Goal: Task Accomplishment & Management: Complete application form

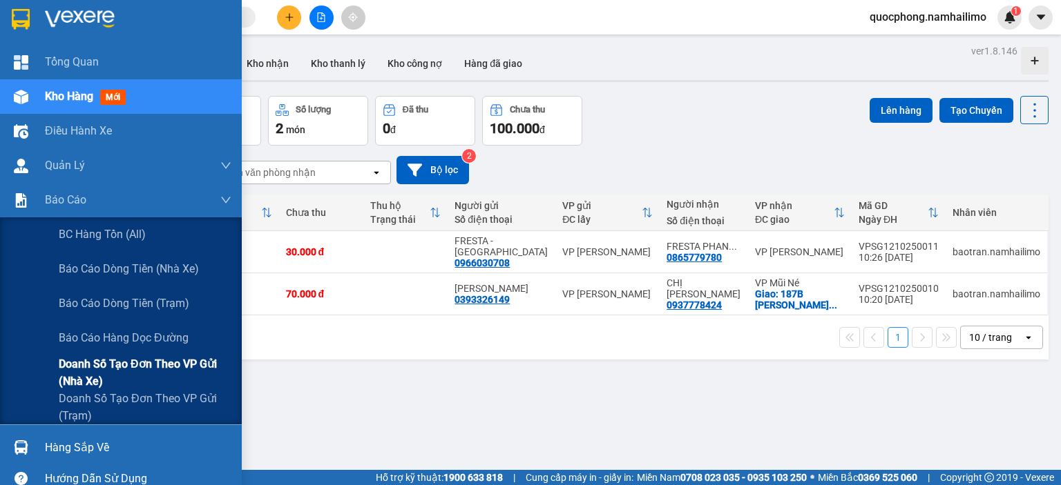
click at [110, 363] on span "Doanh số tạo đơn theo VP gửi (nhà xe)" at bounding box center [145, 373] width 173 height 35
click at [119, 270] on span "Báo cáo dòng tiền (nhà xe)" at bounding box center [130, 268] width 142 height 17
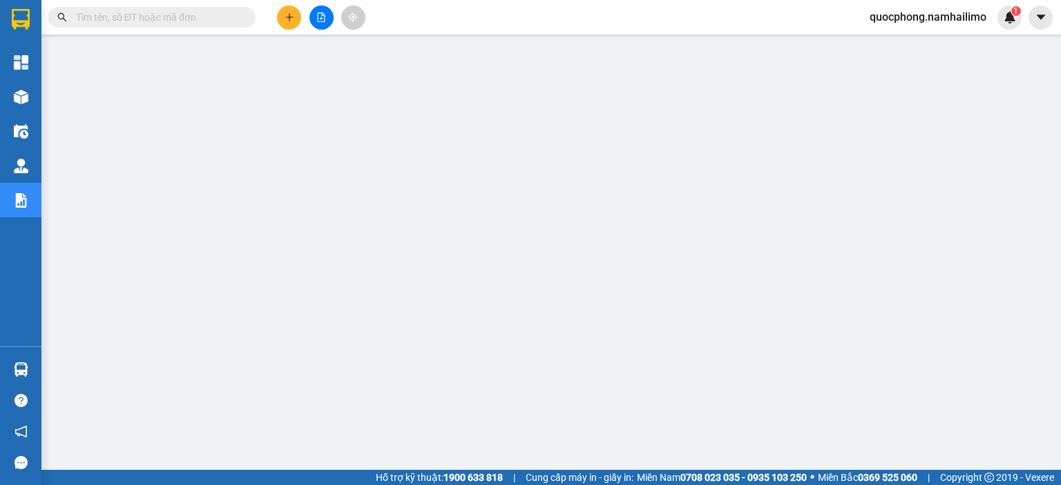
scroll to position [15, 0]
click at [113, 17] on input "text" at bounding box center [157, 17] width 163 height 15
paste input "0210250013"
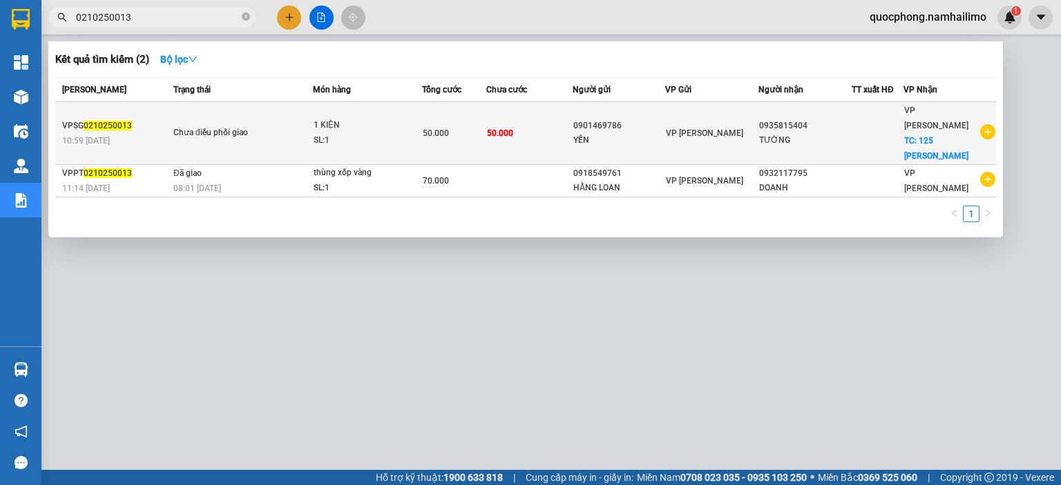
type input "0210250013"
click at [637, 119] on div "0901469786" at bounding box center [619, 126] width 92 height 15
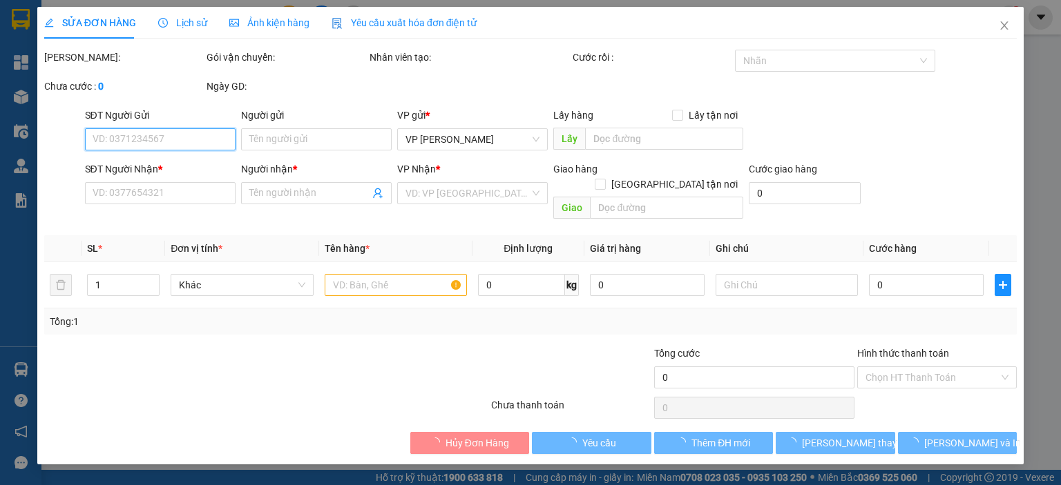
type input "0901469786"
type input "YẾN"
type input "0935815404"
type input "TƯỜNG"
checkbox input "true"
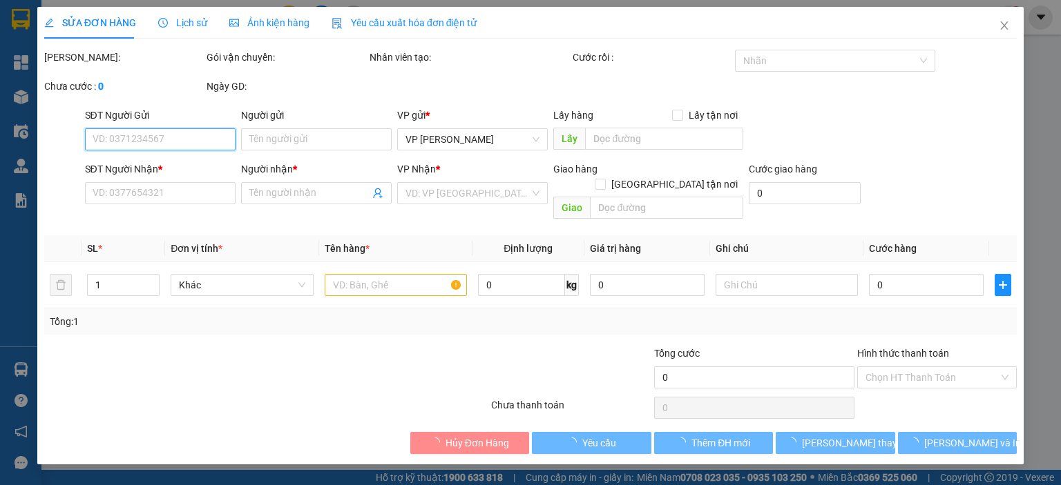
type input "125 [PERSON_NAME]"
type input "50.000"
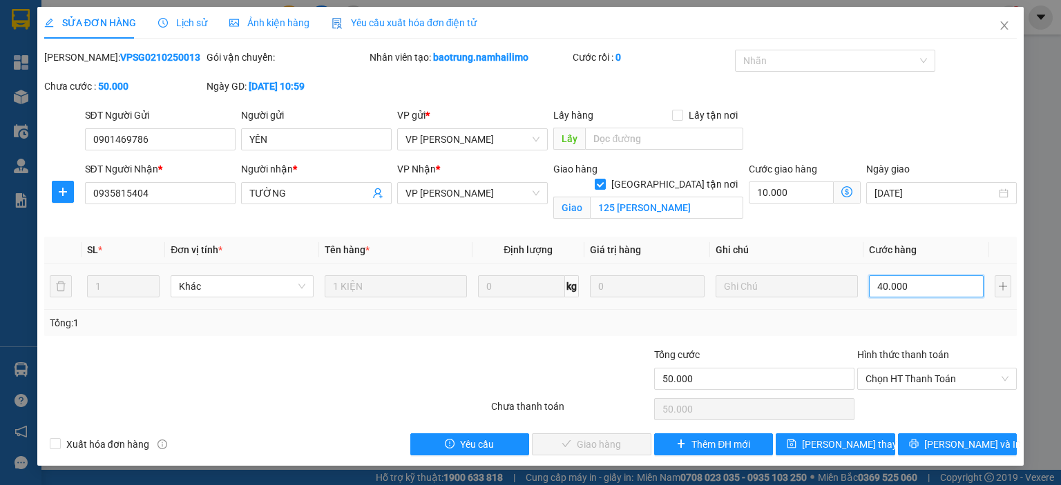
click at [934, 289] on input "40.000" at bounding box center [926, 287] width 115 height 22
type input "3"
type input "10.003"
type input "30"
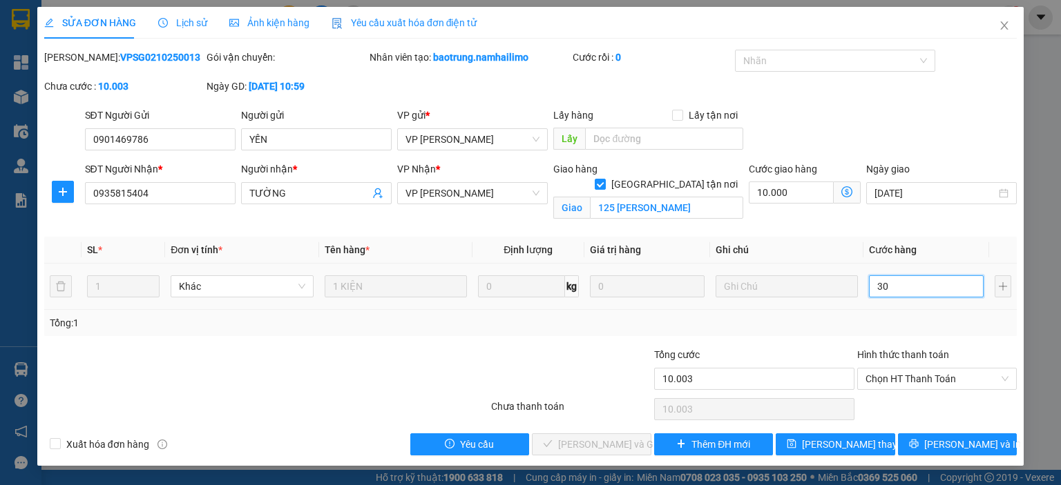
type input "10.030"
type input "300"
type input "10.300"
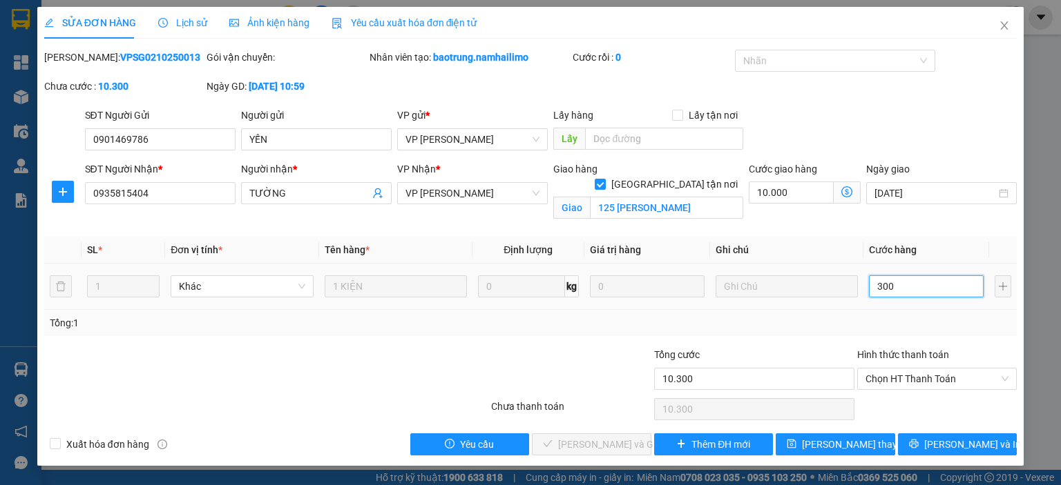
type input "13.000"
type input "30.000"
type input "40.000"
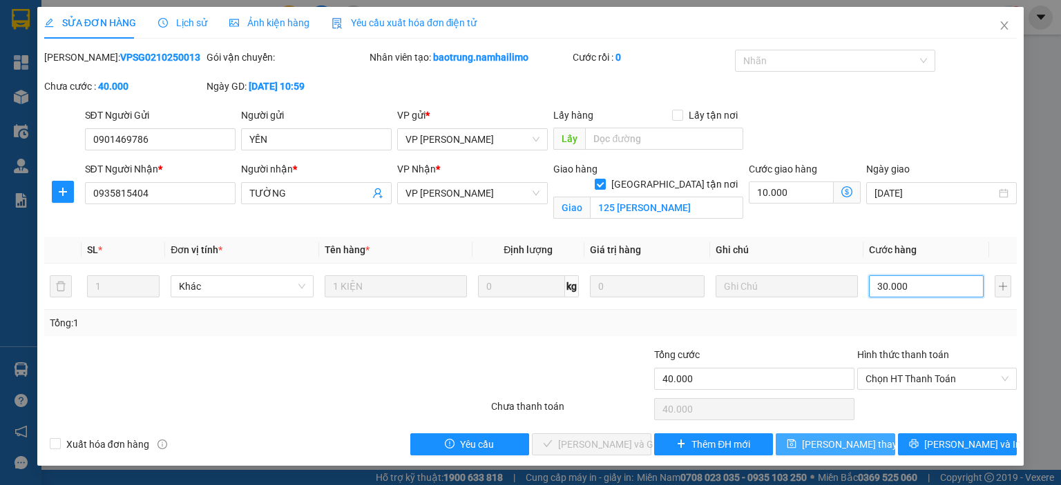
type input "30.000"
click at [833, 441] on span "Lưu thay đổi" at bounding box center [857, 444] width 110 height 15
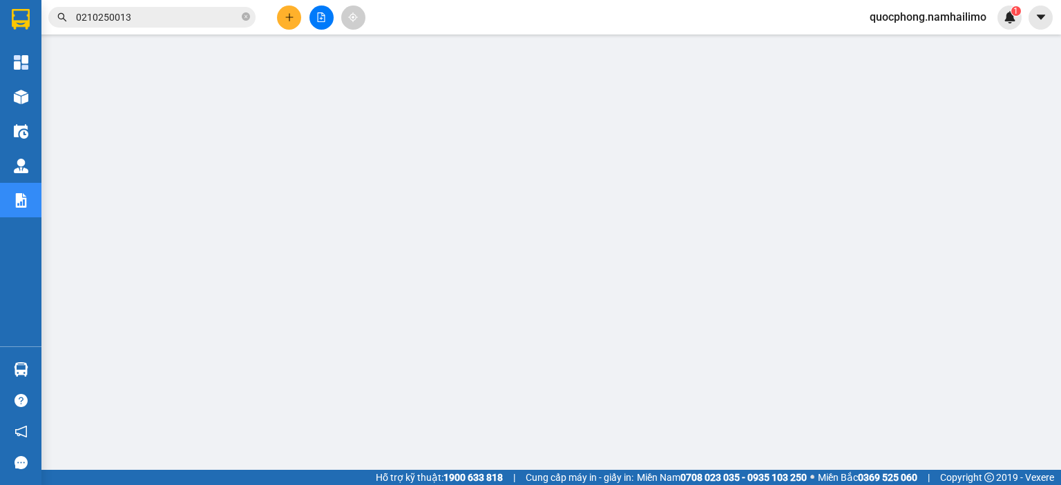
click at [135, 23] on input "0210250013" at bounding box center [157, 17] width 163 height 15
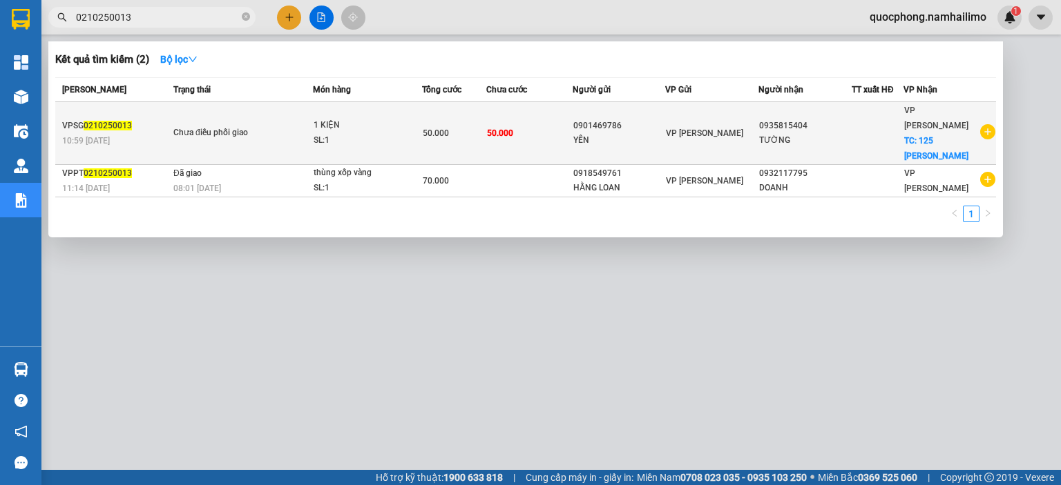
click at [557, 135] on td "50.000" at bounding box center [529, 133] width 86 height 63
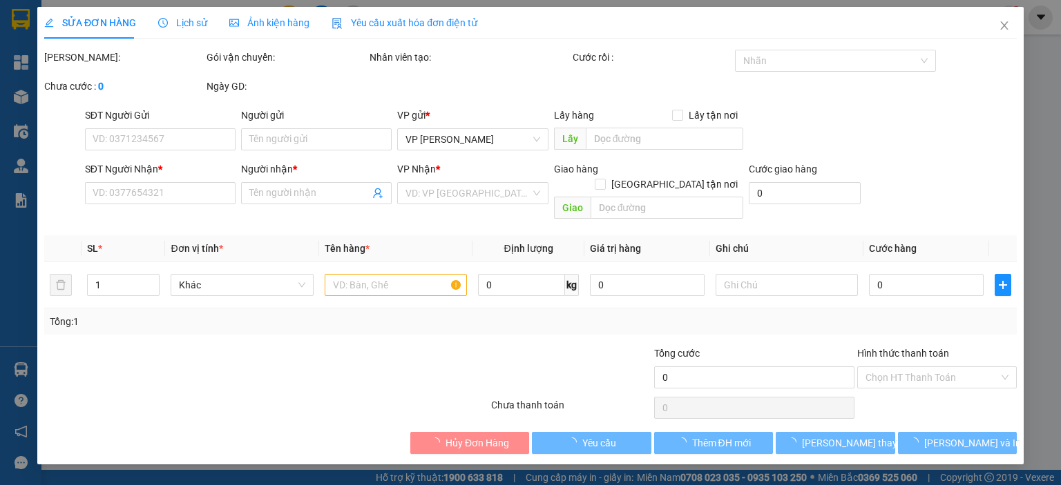
type input "0901469786"
type input "YẾN"
type input "0935815404"
type input "TƯỜNG"
checkbox input "true"
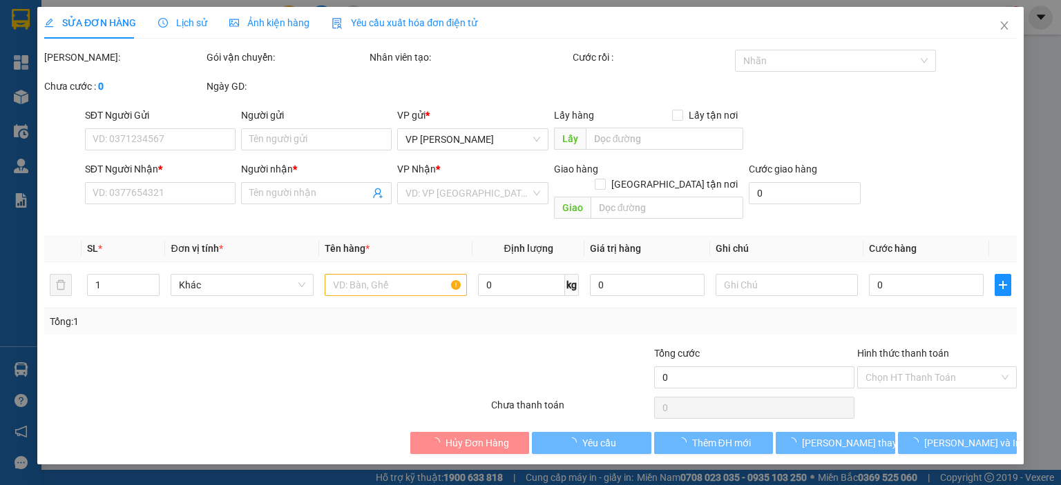
type input "125 Đặng Văn Lãnh"
type input "40.000"
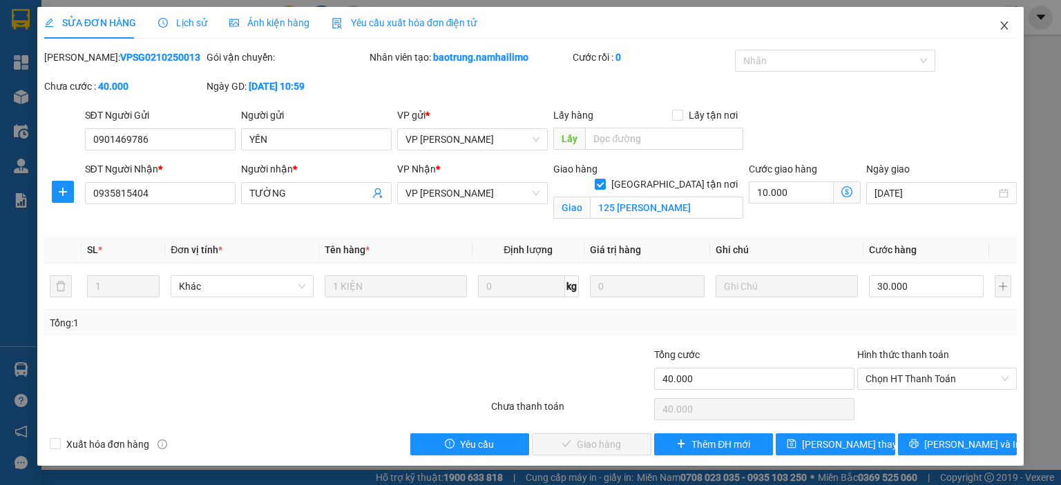
click at [1002, 27] on icon "close" at bounding box center [1003, 25] width 11 height 11
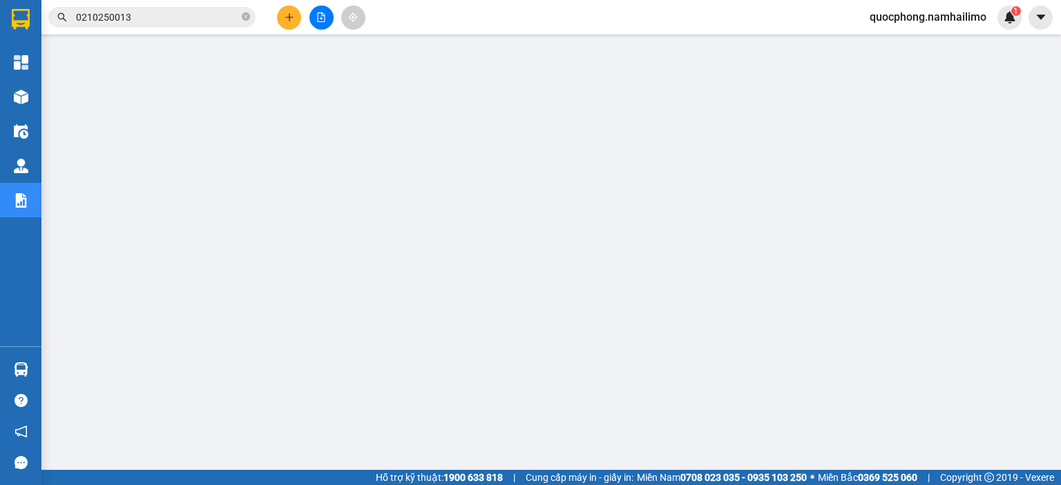
click at [240, 16] on span "0210250013" at bounding box center [151, 17] width 207 height 21
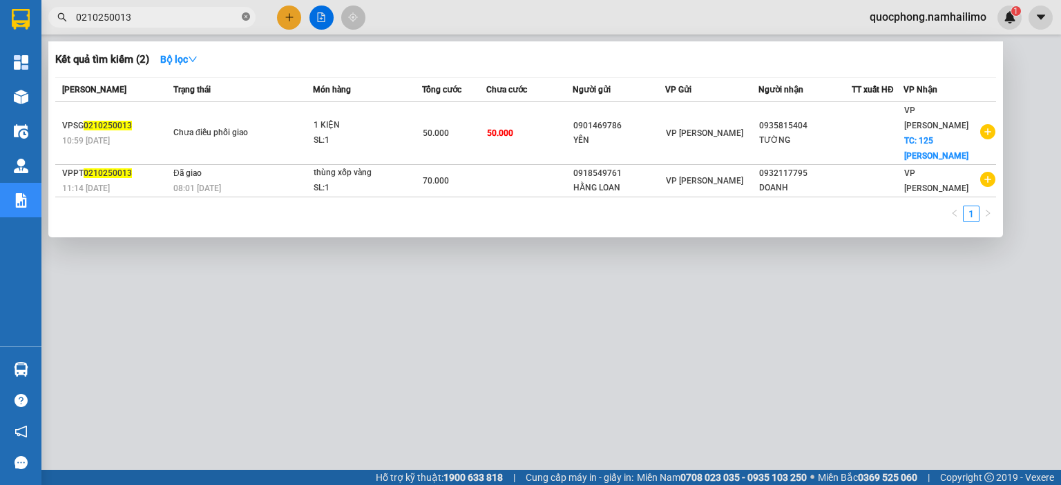
click at [247, 17] on icon "close-circle" at bounding box center [246, 16] width 8 height 8
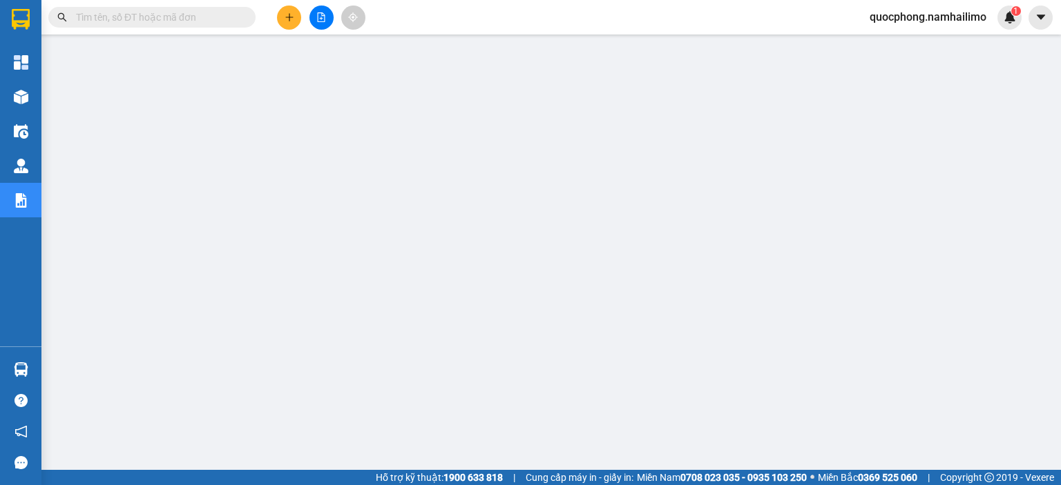
paste input "0410250026"
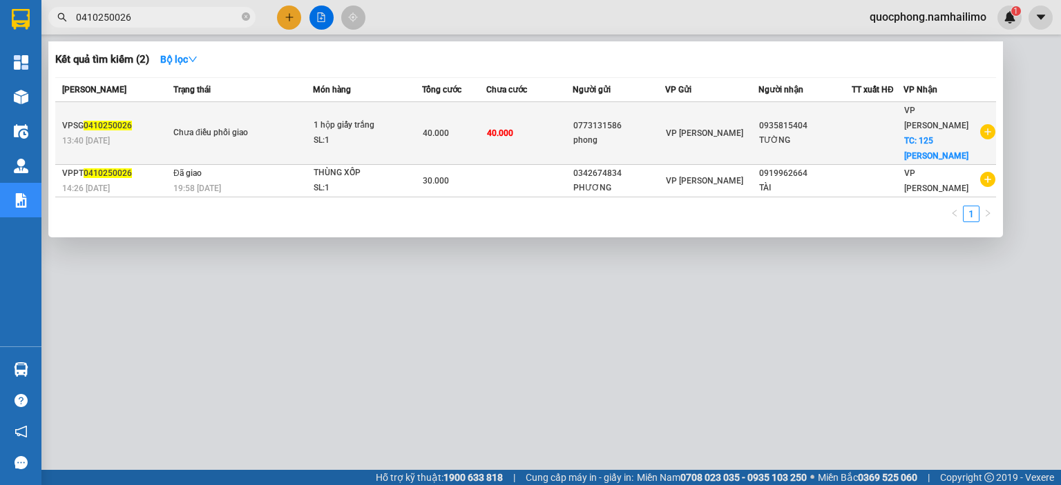
type input "0410250026"
click at [526, 128] on td "40.000" at bounding box center [529, 133] width 86 height 63
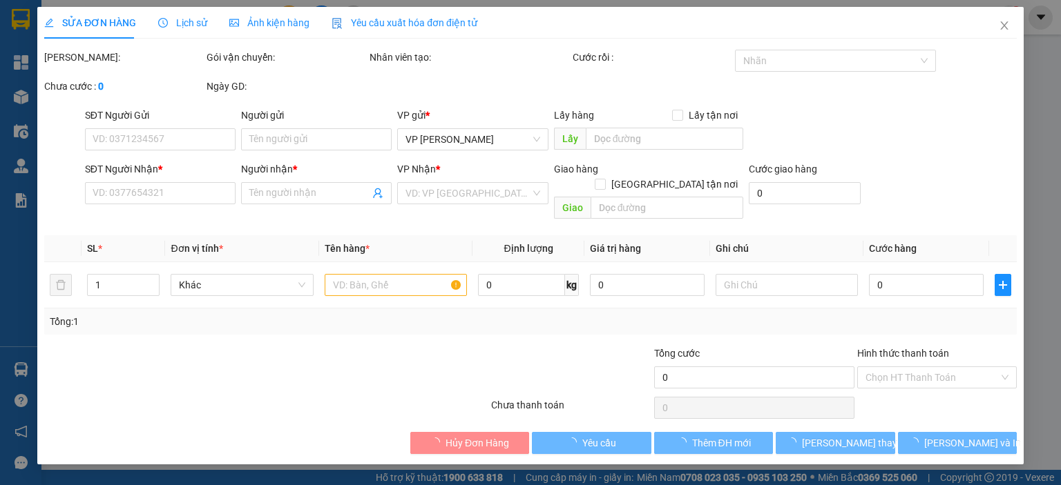
type input "0773131586"
type input "phong"
type input "0935815404"
type input "TƯỜNG"
checkbox input "true"
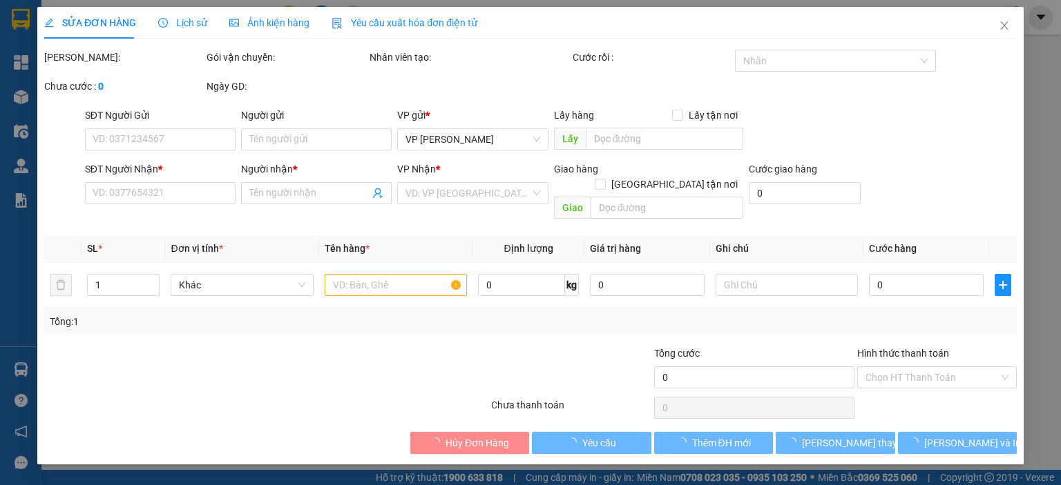
type input "125 Đặng Văn Lãnh"
type input "40.000"
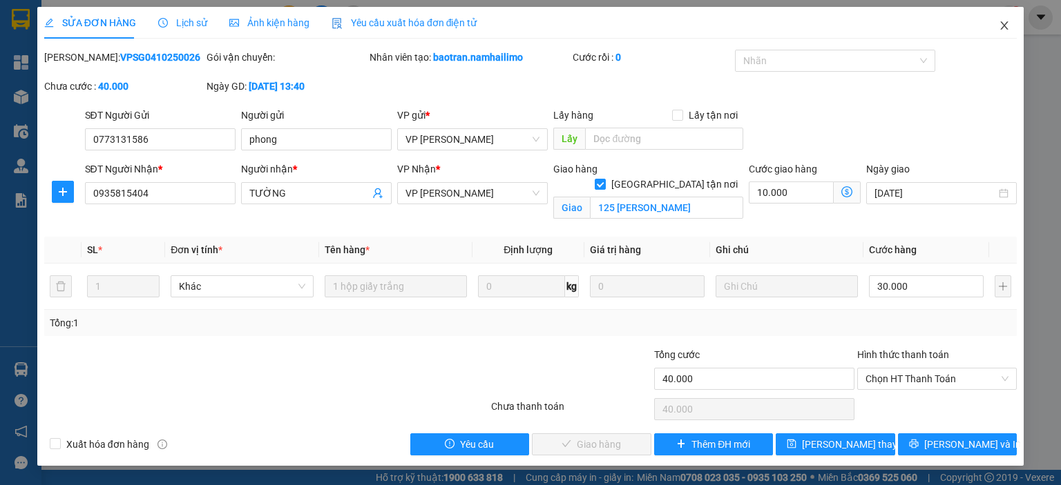
click at [997, 27] on span "Close" at bounding box center [1004, 26] width 39 height 39
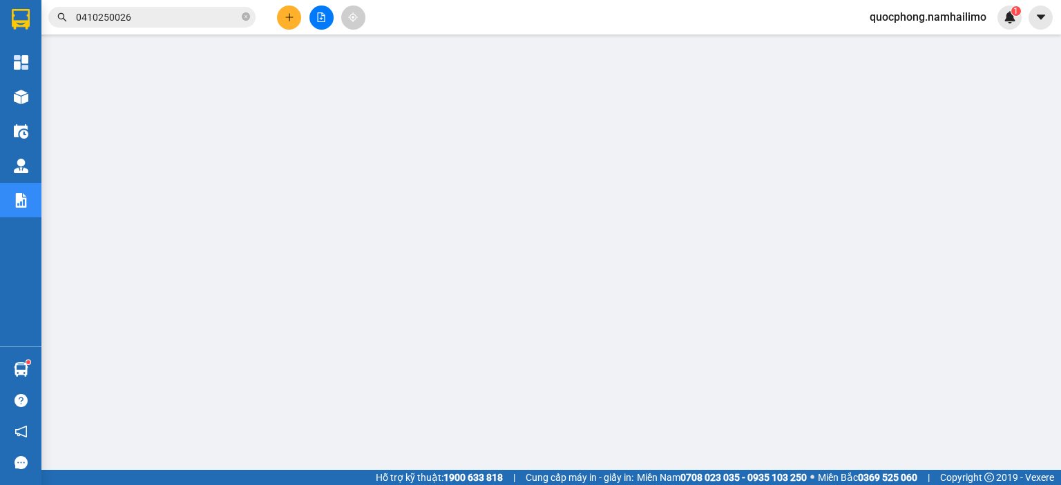
click at [157, 23] on input "0410250026" at bounding box center [157, 17] width 163 height 15
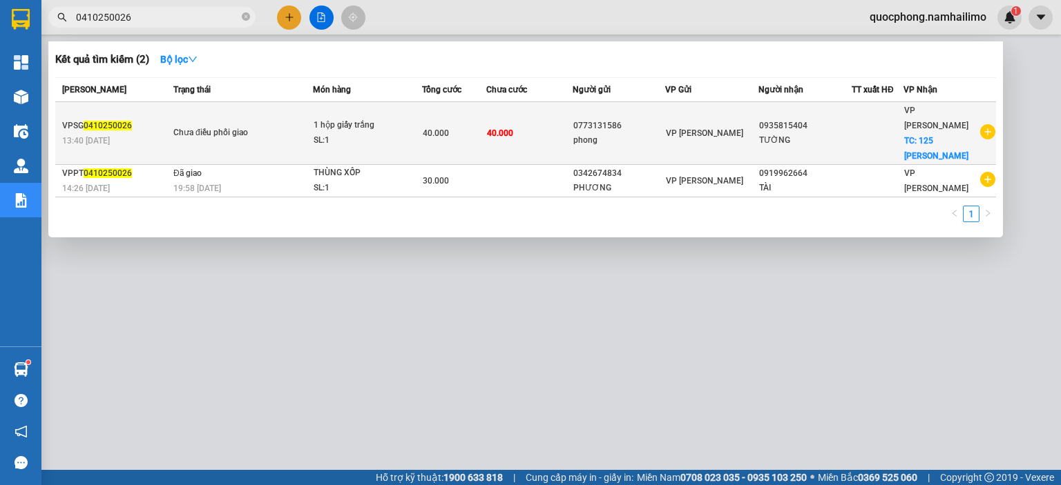
click at [467, 126] on div "40.000" at bounding box center [454, 133] width 63 height 15
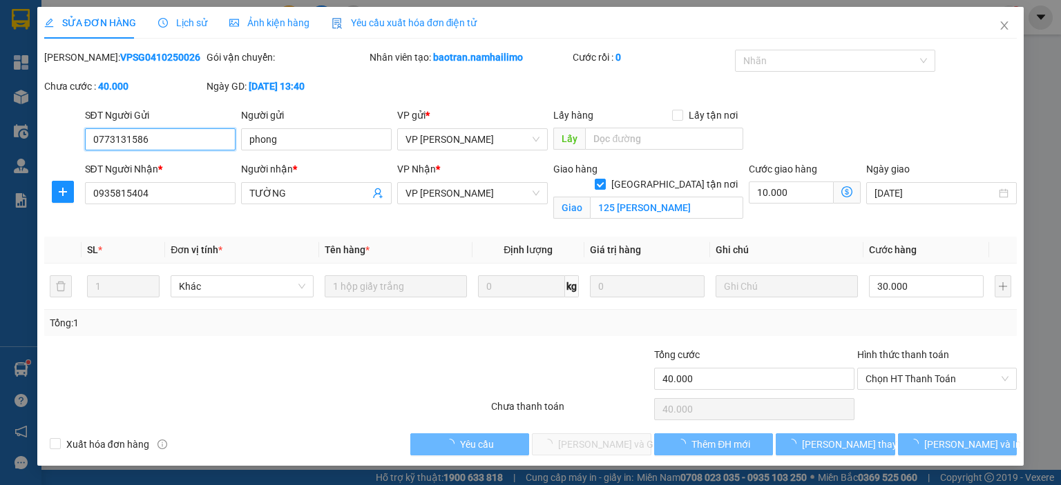
type input "0773131586"
type input "phong"
type input "0935815404"
type input "TƯỜNG"
checkbox input "true"
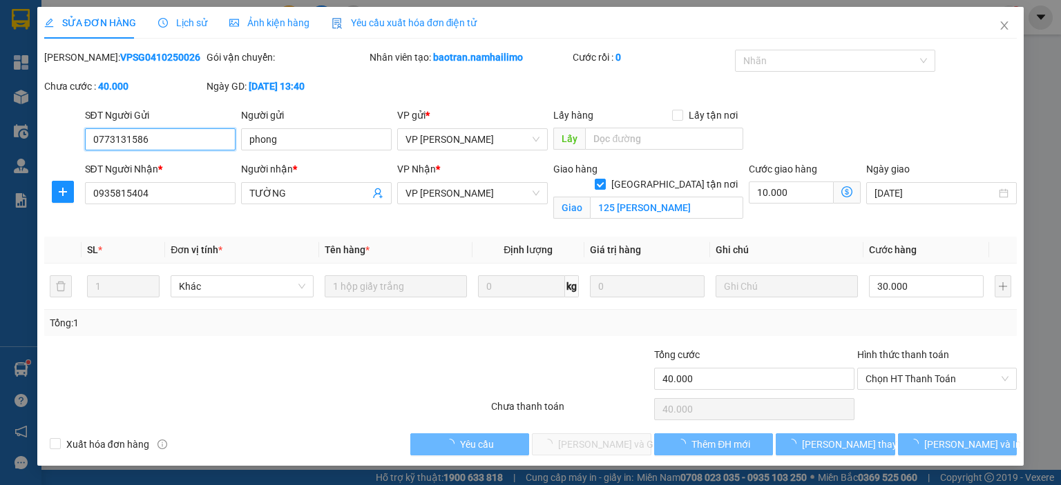
type input "125 Đặng Văn Lãnh"
type input "40.000"
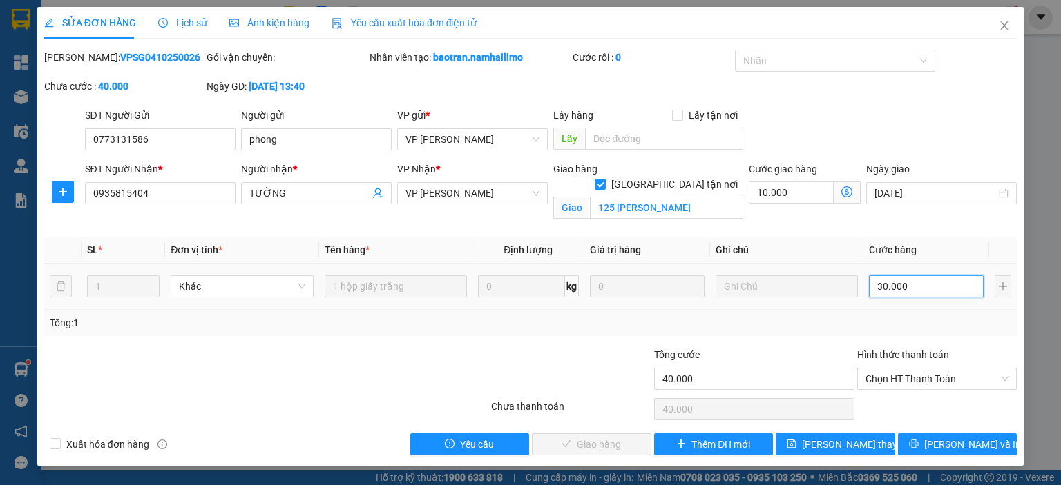
click at [918, 288] on input "30.000" at bounding box center [926, 287] width 115 height 22
type input "2"
type input "10.002"
type input "20"
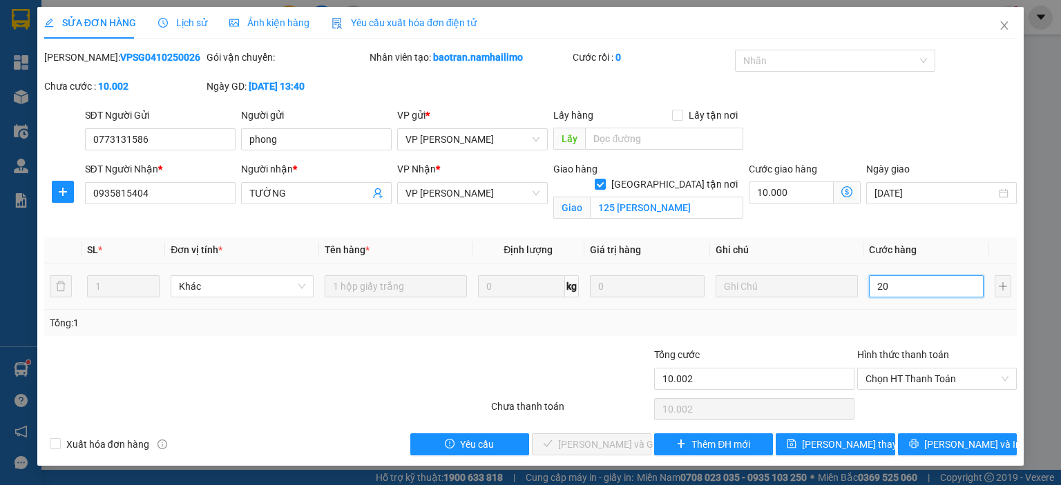
type input "10.020"
type input "200"
type input "10.200"
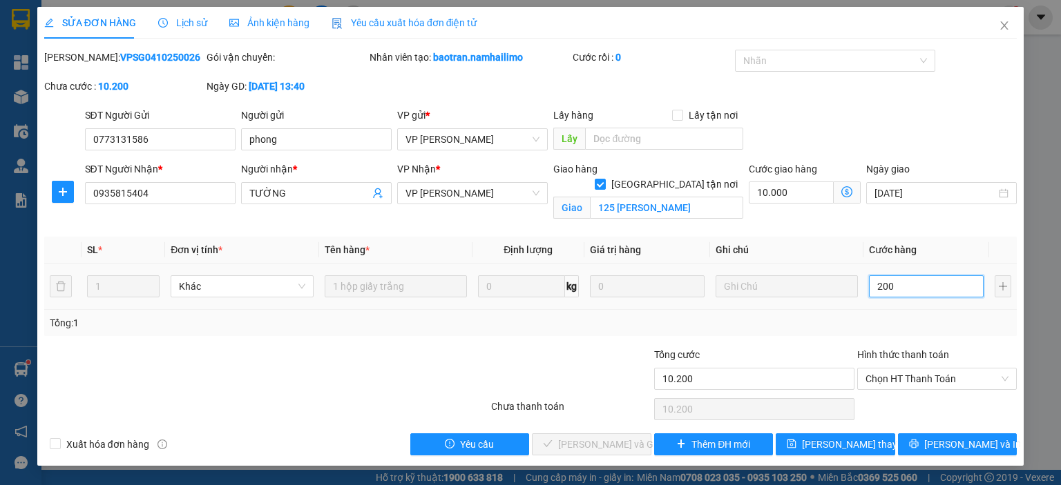
type input "2.000"
type input "12.000"
type input "20.000"
type input "30.000"
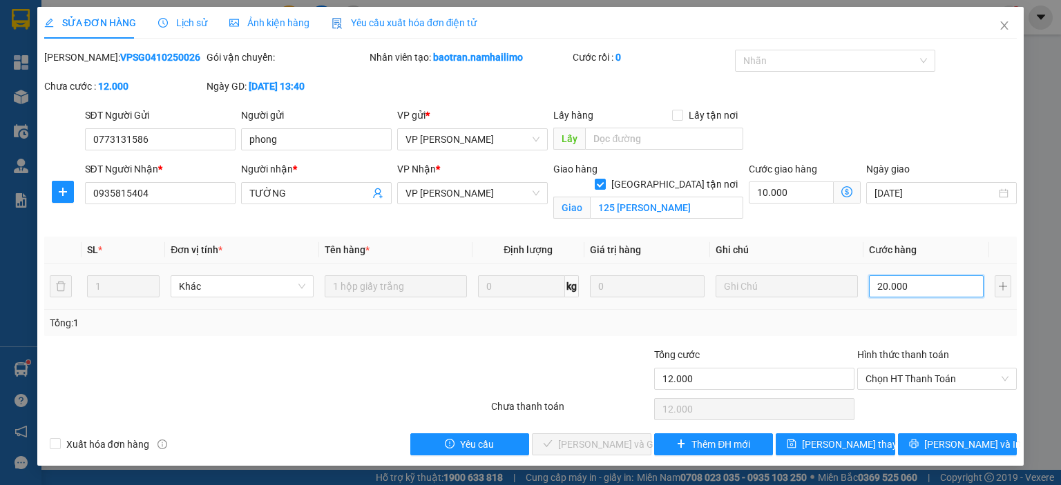
type input "30.000"
type input "20.000"
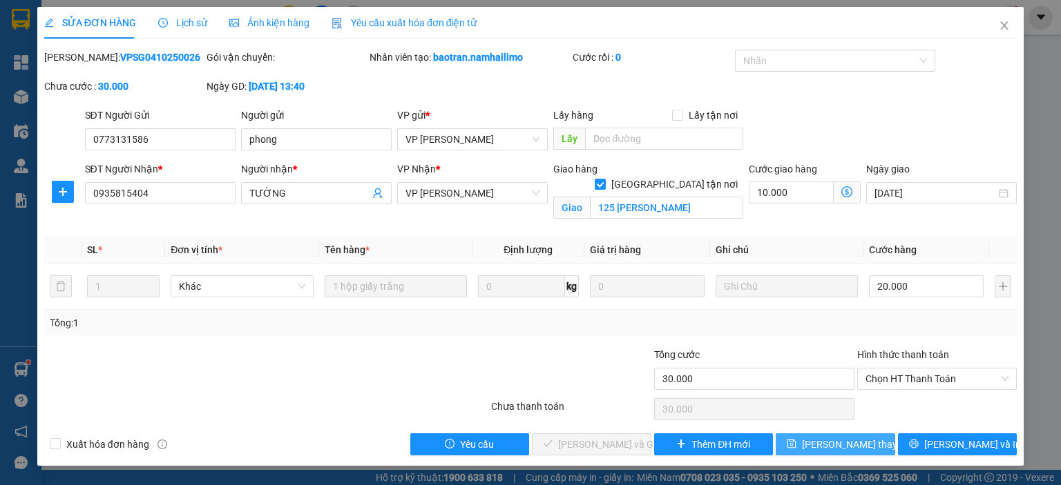
click at [842, 445] on span "Lưu thay đổi" at bounding box center [857, 444] width 110 height 15
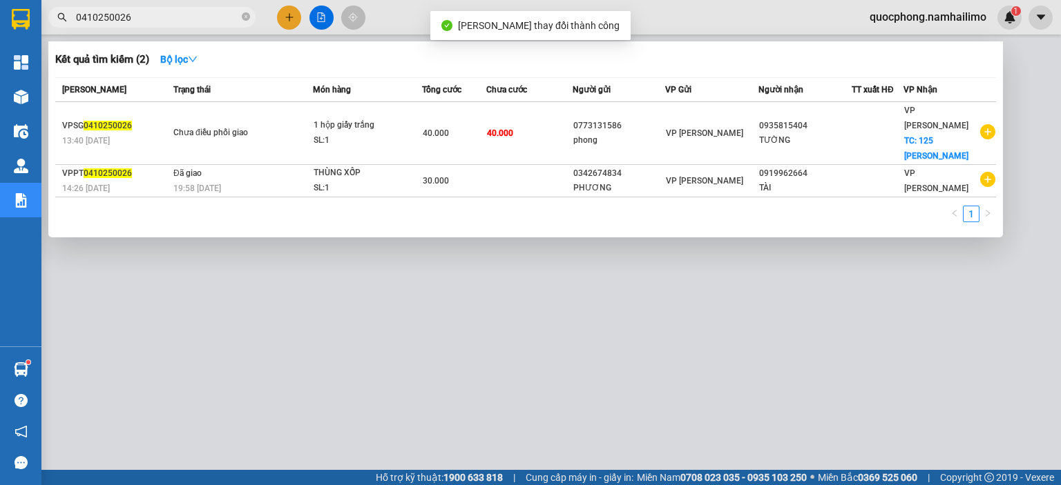
click at [161, 22] on input "0410250026" at bounding box center [157, 17] width 163 height 15
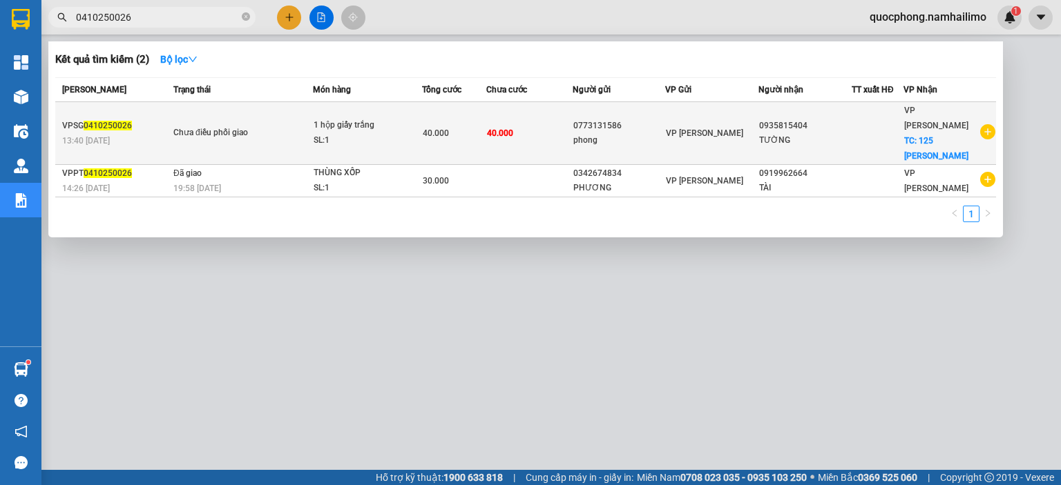
click at [643, 133] on div "phong" at bounding box center [619, 140] width 92 height 15
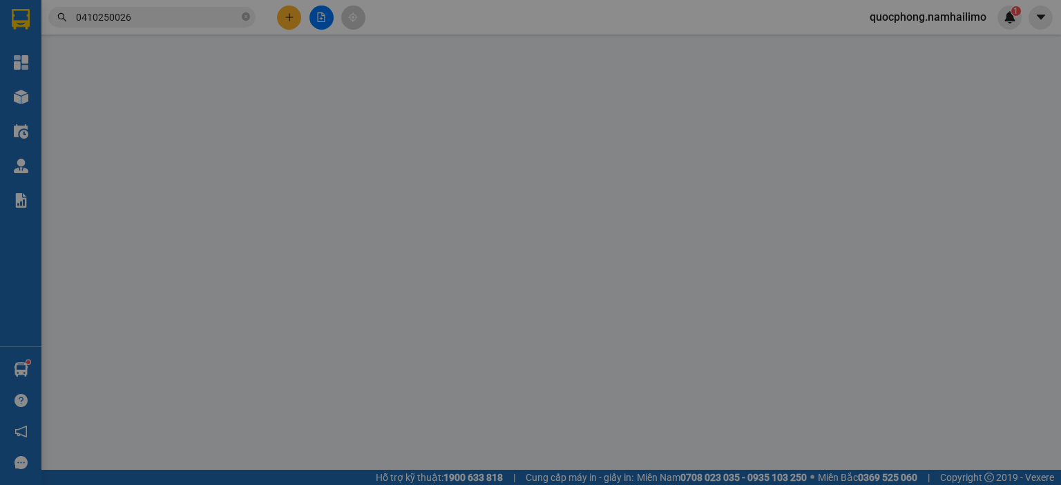
type input "0773131586"
type input "phong"
type input "0935815404"
type input "TƯỜNG"
checkbox input "true"
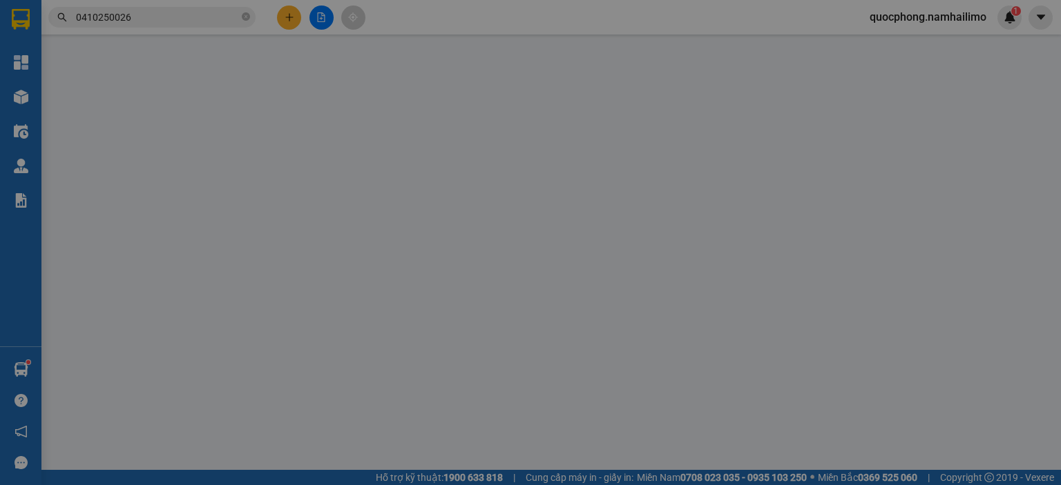
type input "125 Đặng Văn Lãnh"
type input "30.000"
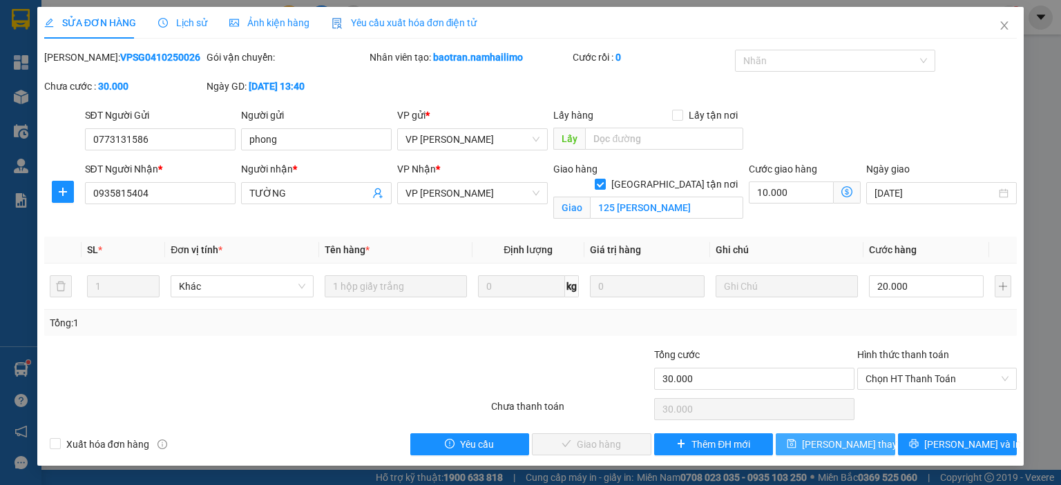
click at [856, 443] on span "Lưu thay đổi" at bounding box center [857, 444] width 110 height 15
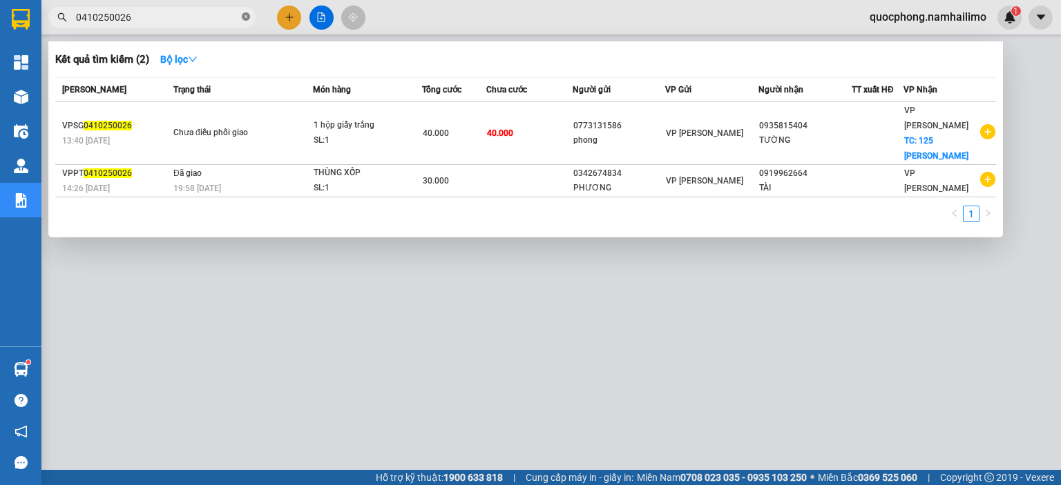
click at [243, 15] on icon "close-circle" at bounding box center [246, 16] width 8 height 8
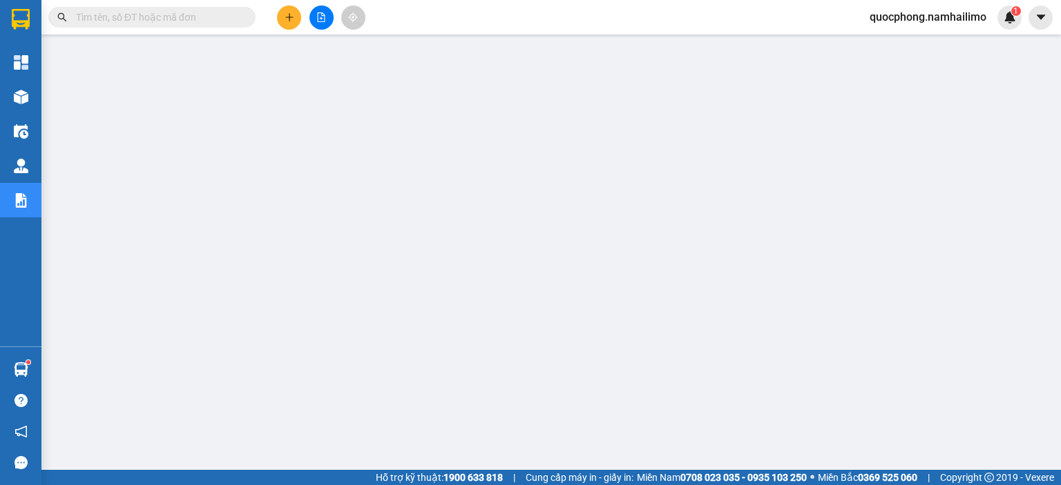
paste input "0210250013"
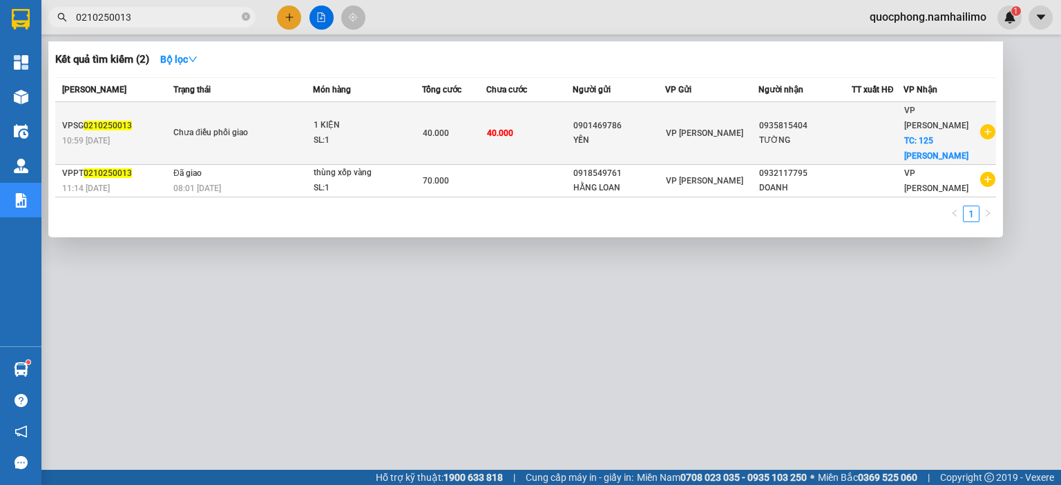
type input "0210250013"
click at [544, 124] on td "40.000" at bounding box center [529, 133] width 86 height 63
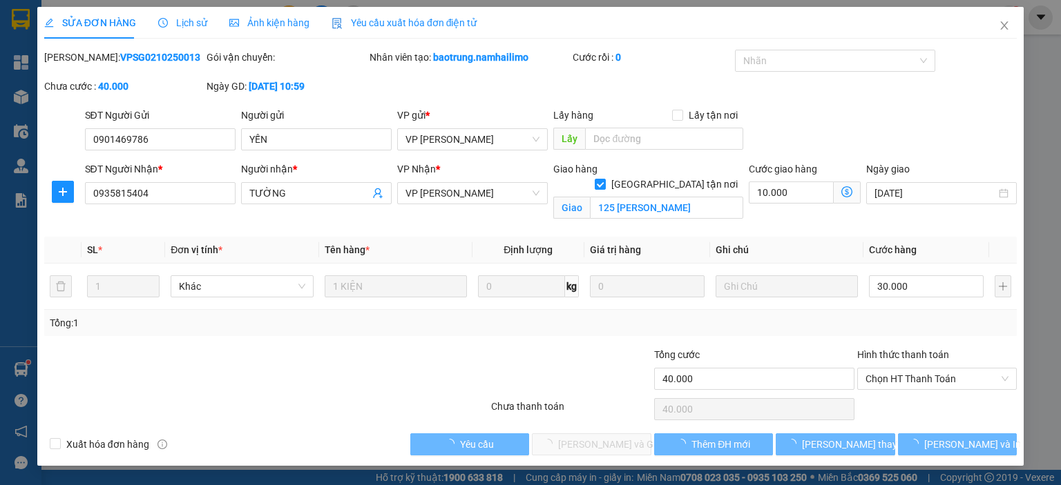
type input "0901469786"
type input "YẾN"
type input "0935815404"
type input "TƯỜNG"
checkbox input "true"
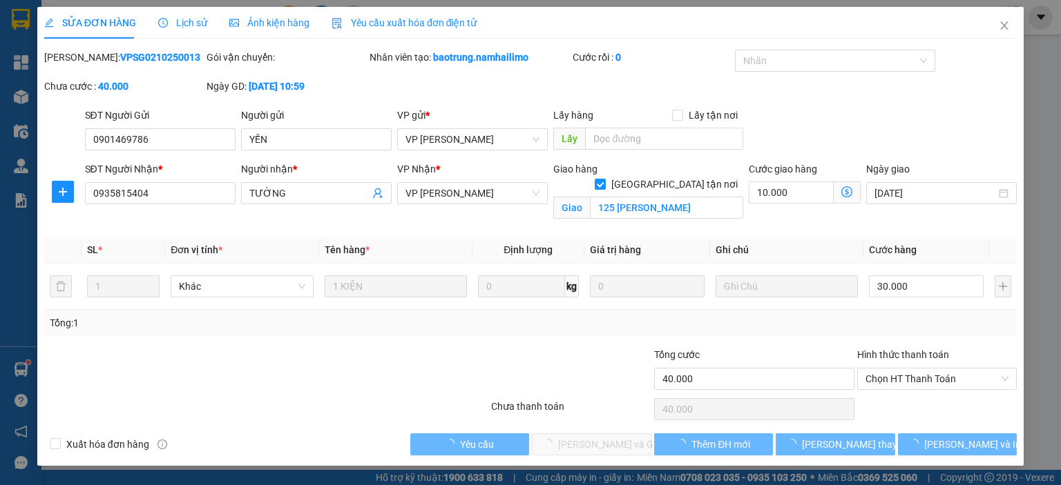
type input "125 Đặng Văn Lãnh"
type input "40.000"
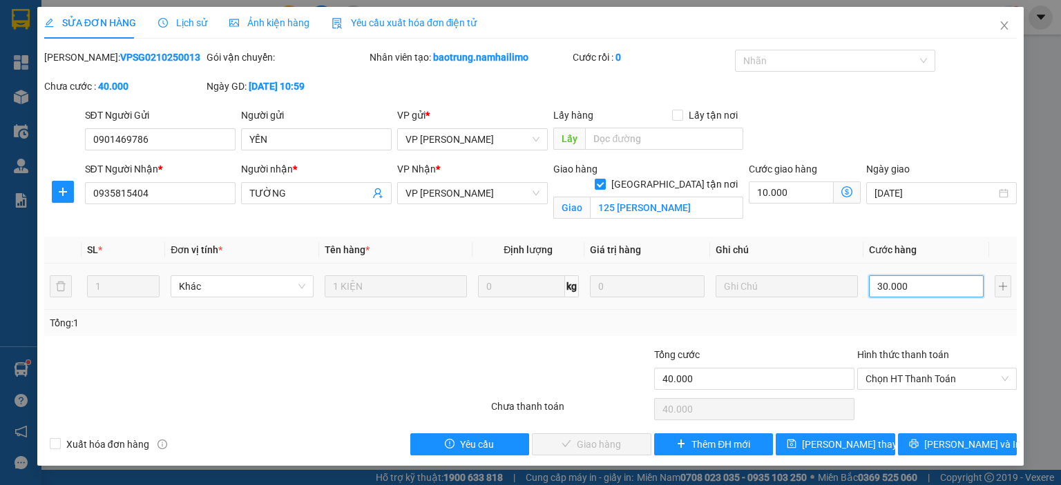
click at [940, 287] on input "30.000" at bounding box center [926, 287] width 115 height 22
type input "2"
type input "10.002"
type input "20"
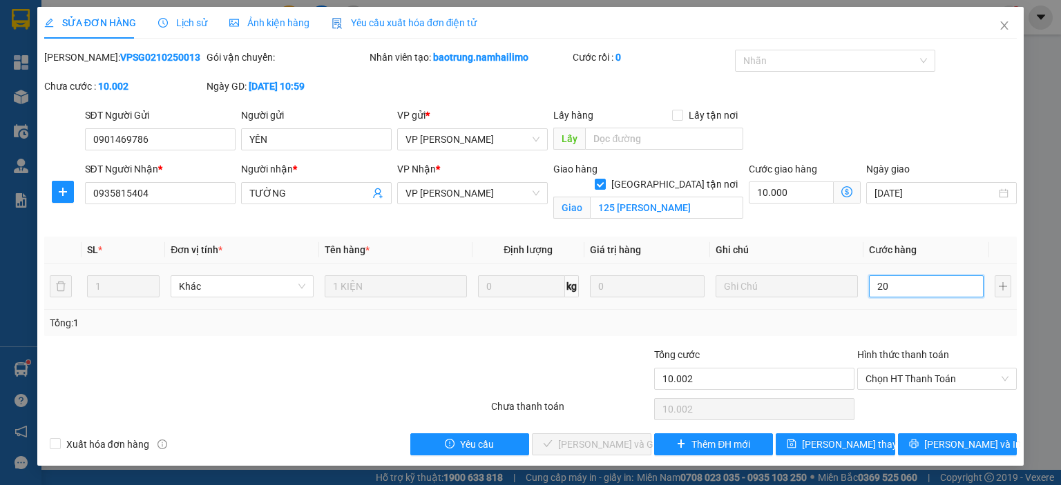
type input "10.020"
type input "200"
type input "10.200"
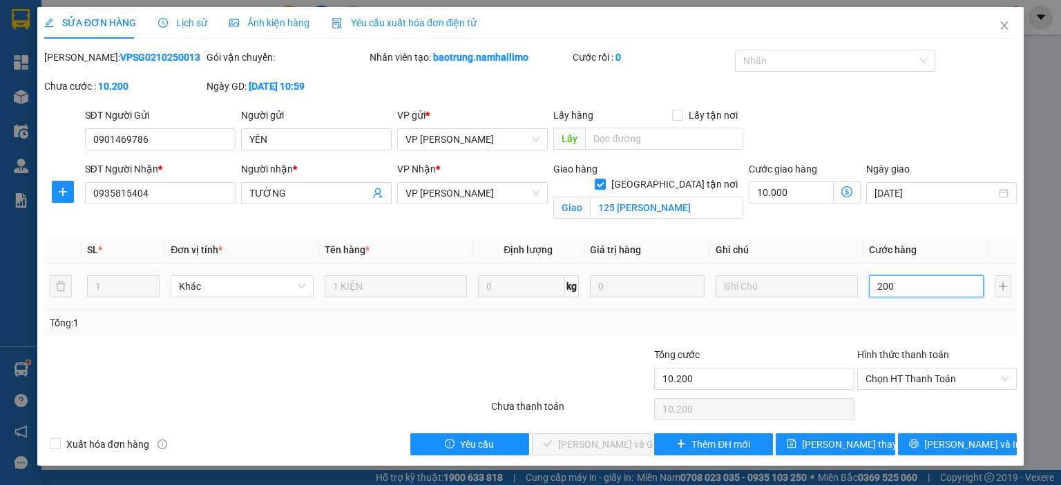
type input "2.000"
type input "12.000"
type input "20.000"
type input "30.000"
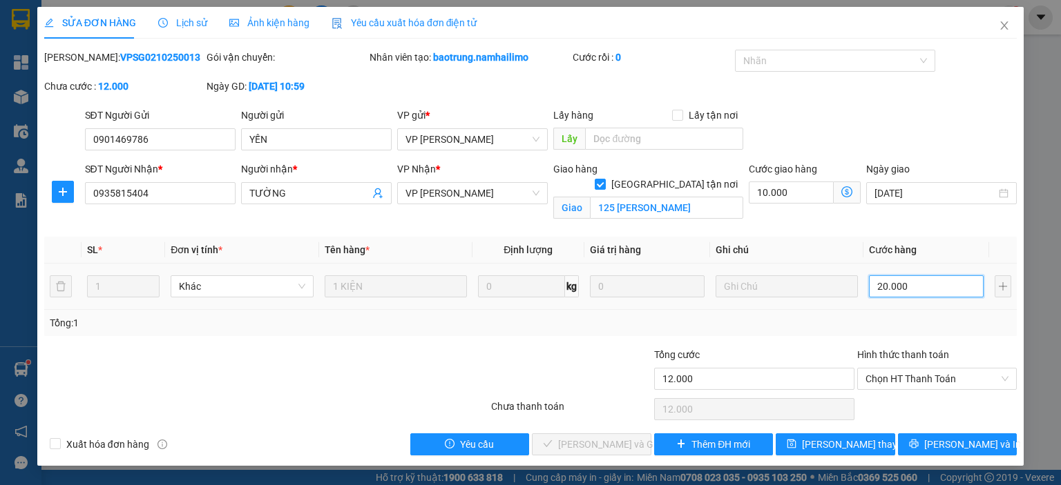
type input "30.000"
type input "20.000"
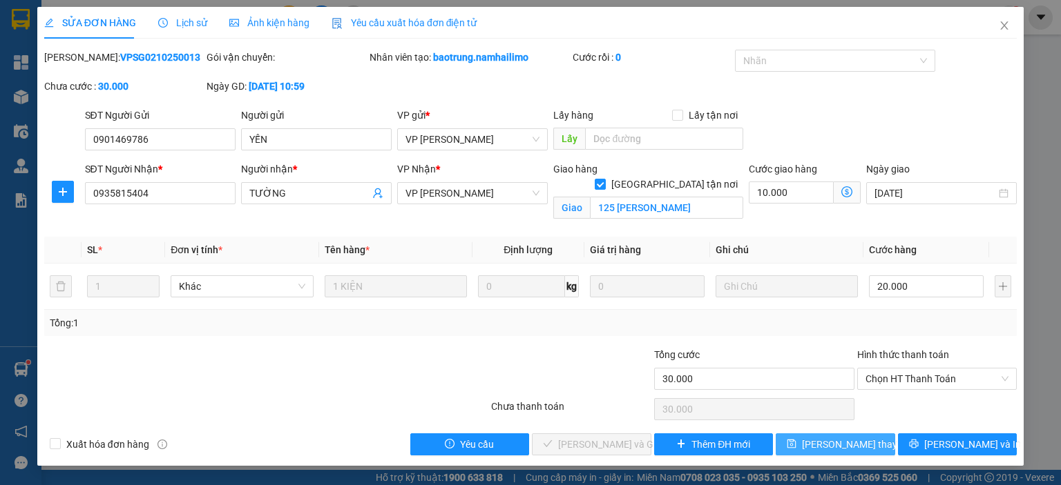
click at [826, 444] on span "Lưu thay đổi" at bounding box center [857, 444] width 110 height 15
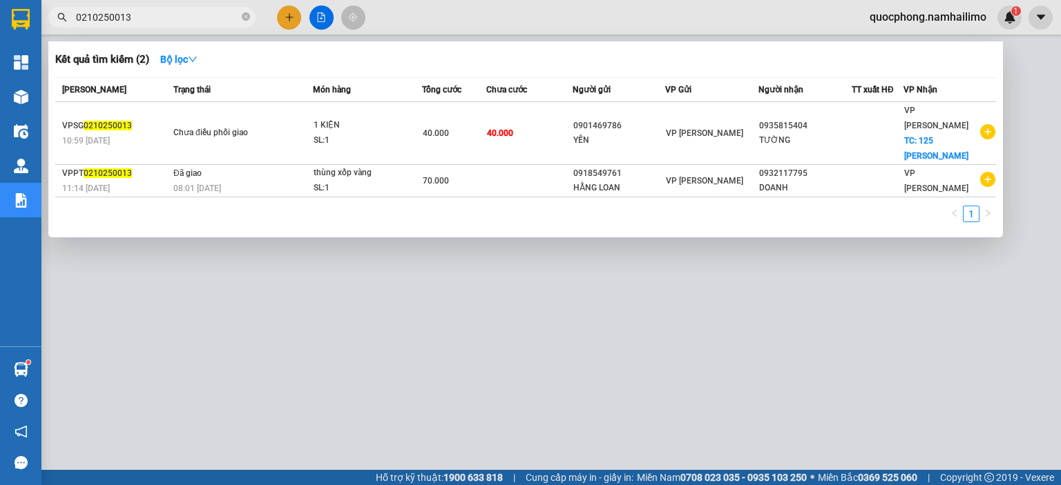
click at [155, 16] on input "0210250013" at bounding box center [157, 17] width 163 height 15
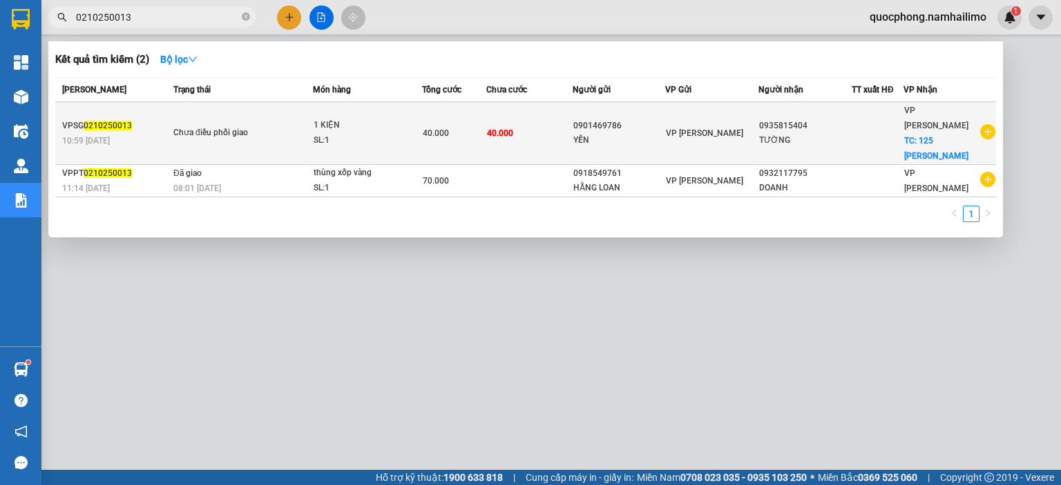
click at [566, 122] on td "40.000" at bounding box center [529, 133] width 86 height 63
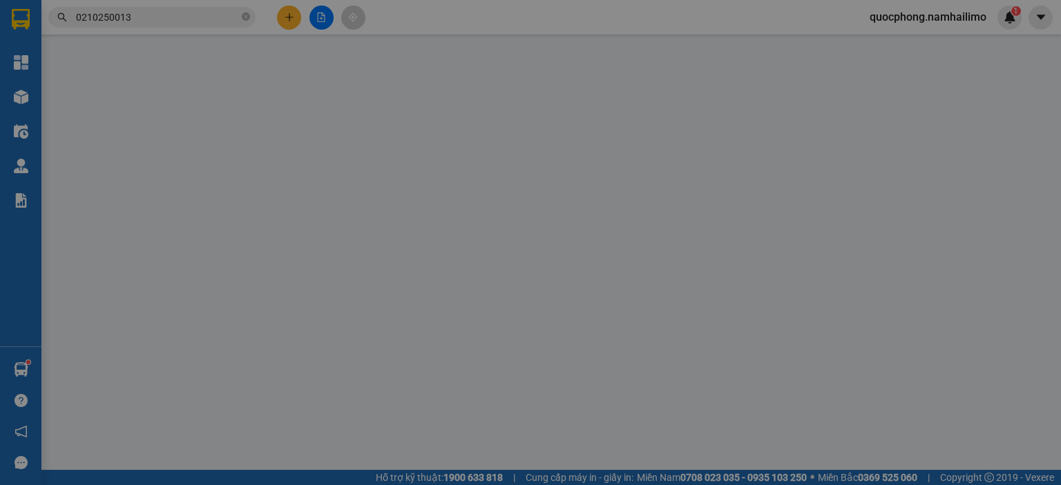
type input "0901469786"
type input "YẾN"
type input "0935815404"
type input "TƯỜNG"
checkbox input "true"
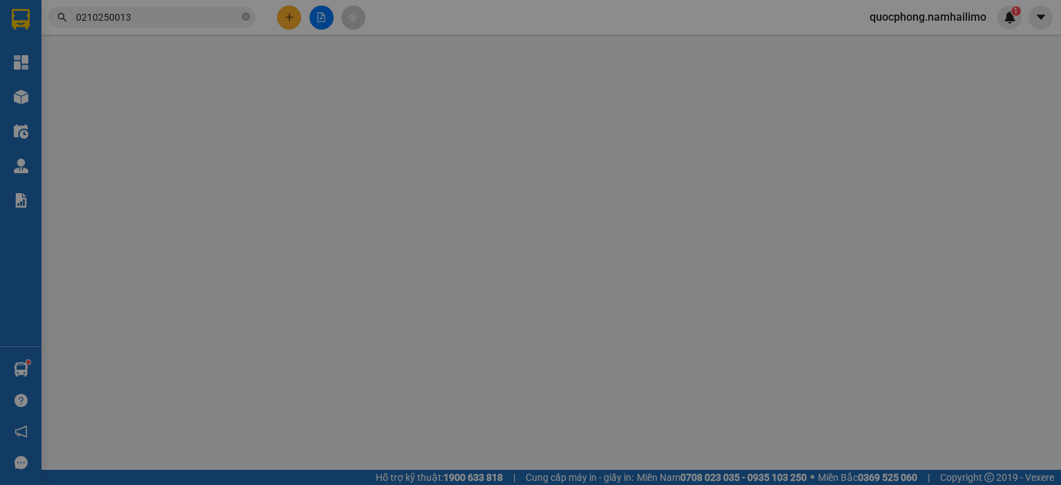
type input "125 Đặng Văn Lãnh"
type input "30.000"
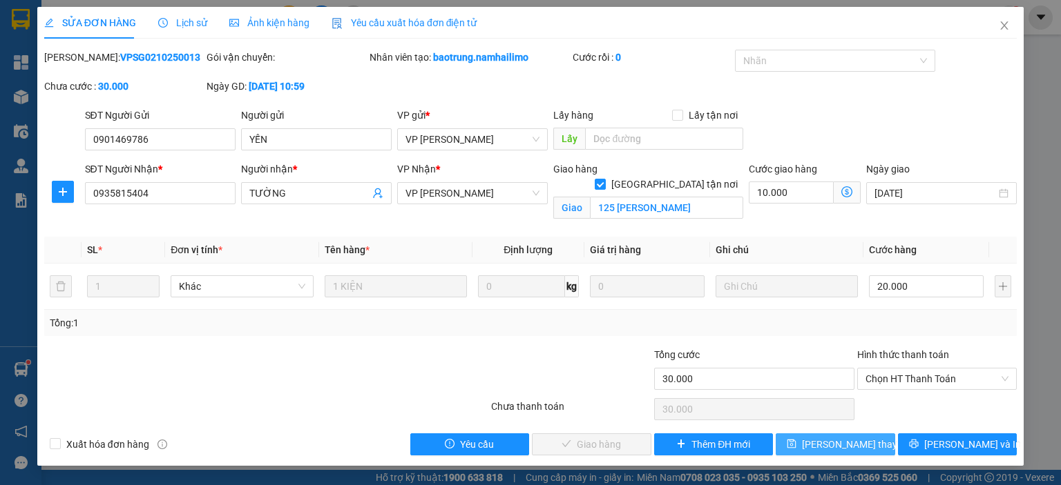
click at [829, 442] on span "Lưu thay đổi" at bounding box center [857, 444] width 110 height 15
